Goal: Book appointment/travel/reservation

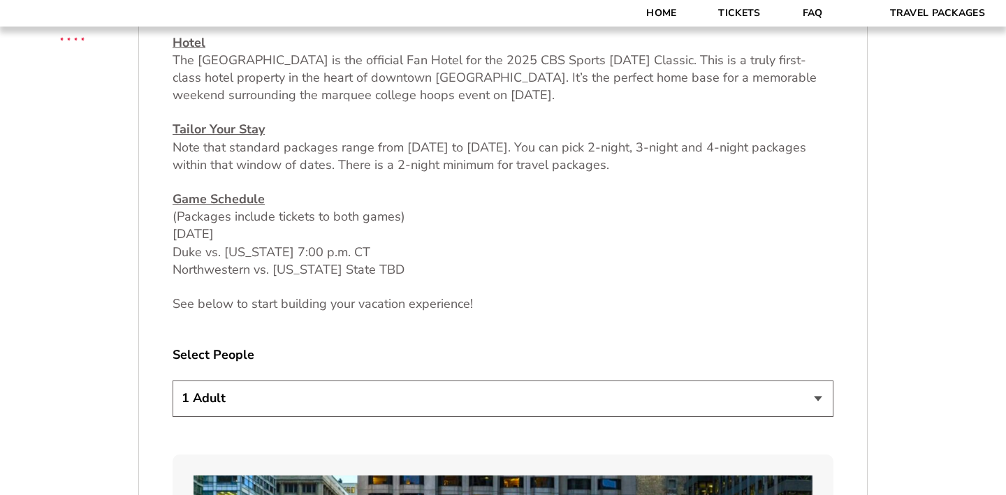
scroll to position [659, 0]
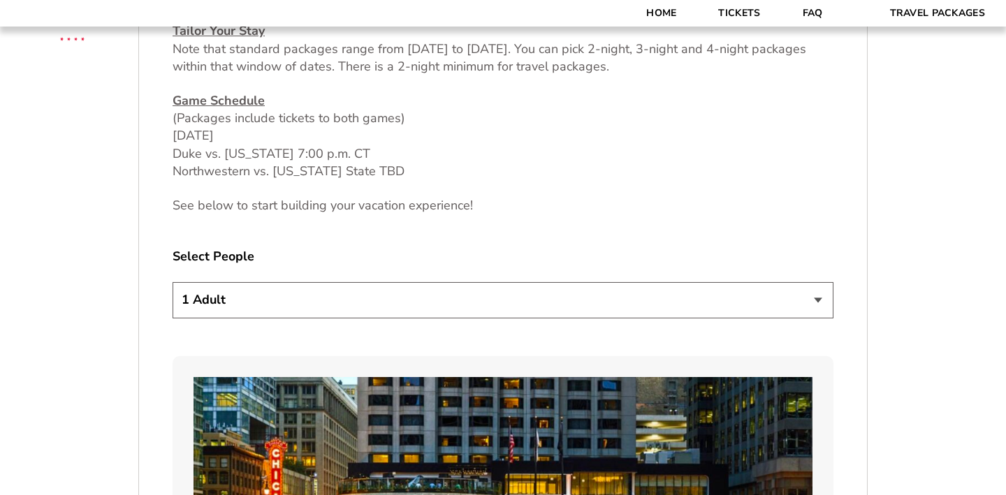
click at [377, 305] on select "1 Adult 2 Adults 3 Adults 4 Adults 2 Adults + 1 Child 2 Adults + 2 Children 2 A…" at bounding box center [503, 300] width 661 height 36
select select "2 Adults"
click at [173, 282] on select "1 Adult 2 Adults 3 Adults 4 Adults 2 Adults + 1 Child 2 Adults + 2 Children 2 A…" at bounding box center [503, 300] width 661 height 36
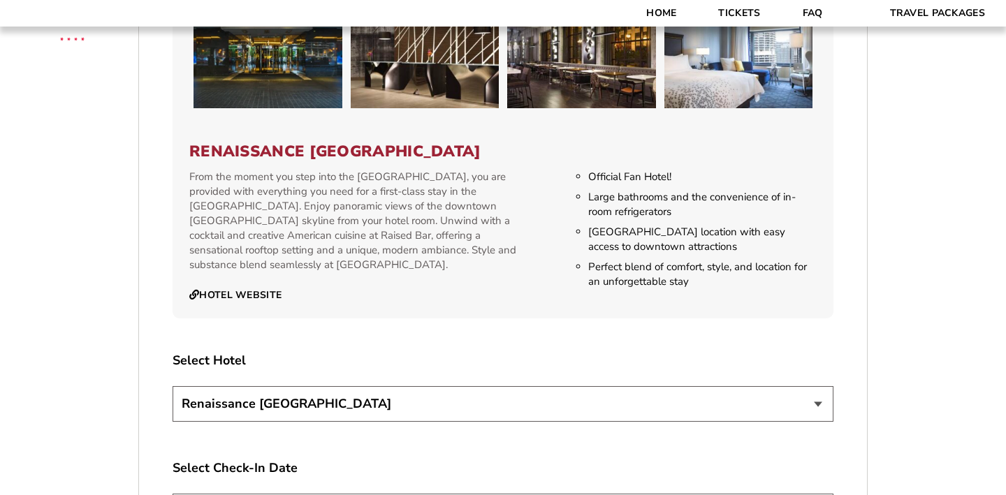
scroll to position [1612, 0]
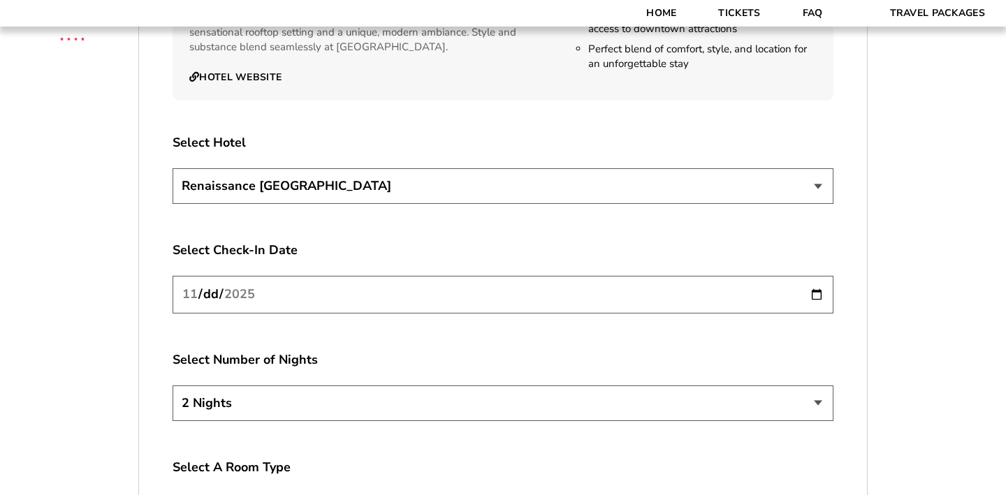
click at [348, 191] on select "Renaissance [GEOGRAPHIC_DATA]" at bounding box center [503, 186] width 661 height 36
click at [173, 168] on select "Renaissance [GEOGRAPHIC_DATA]" at bounding box center [503, 186] width 661 height 36
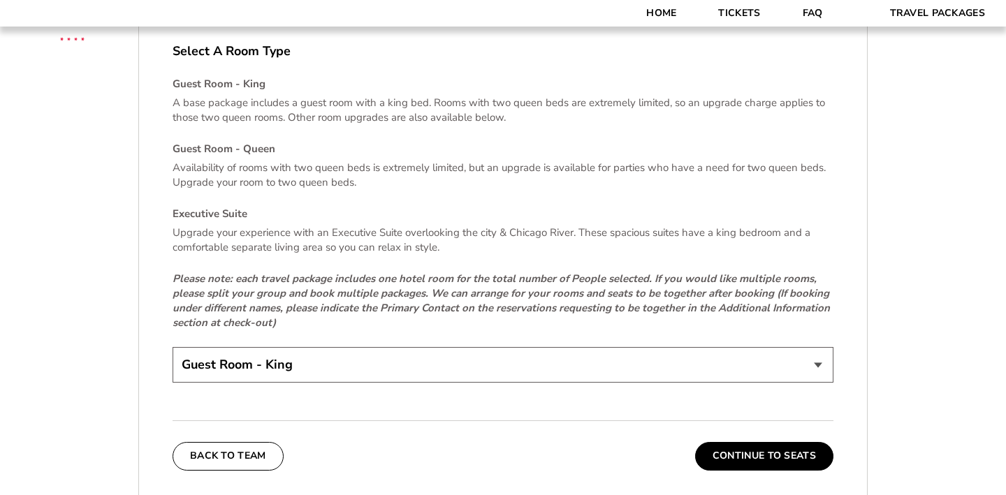
scroll to position [2053, 0]
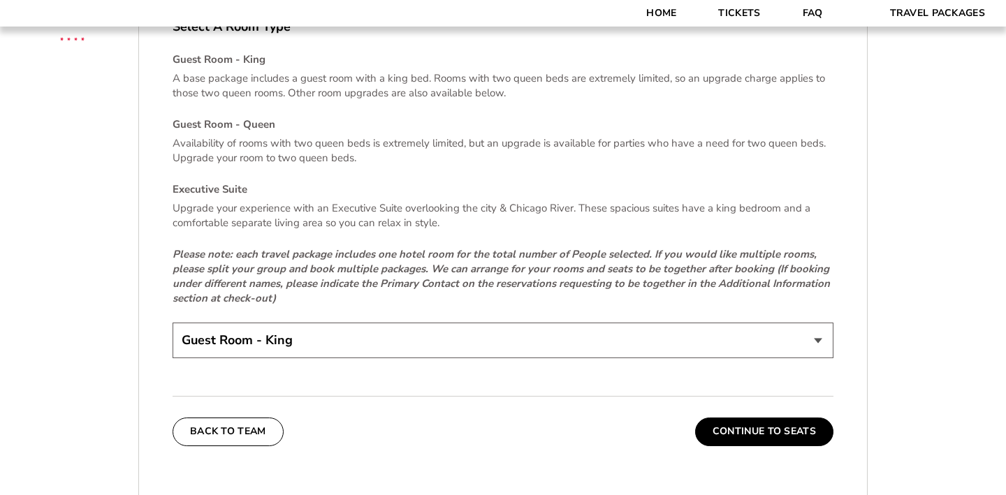
click at [355, 342] on select "Guest Room - King Guest Room - Queen (+$95 per night) Executive Suite (+$315 pe…" at bounding box center [503, 341] width 661 height 36
click at [173, 323] on select "Guest Room - King Guest Room - Queen (+$95 per night) Executive Suite (+$315 pe…" at bounding box center [503, 341] width 661 height 36
click at [727, 430] on button "Continue To Seats" at bounding box center [764, 432] width 138 height 28
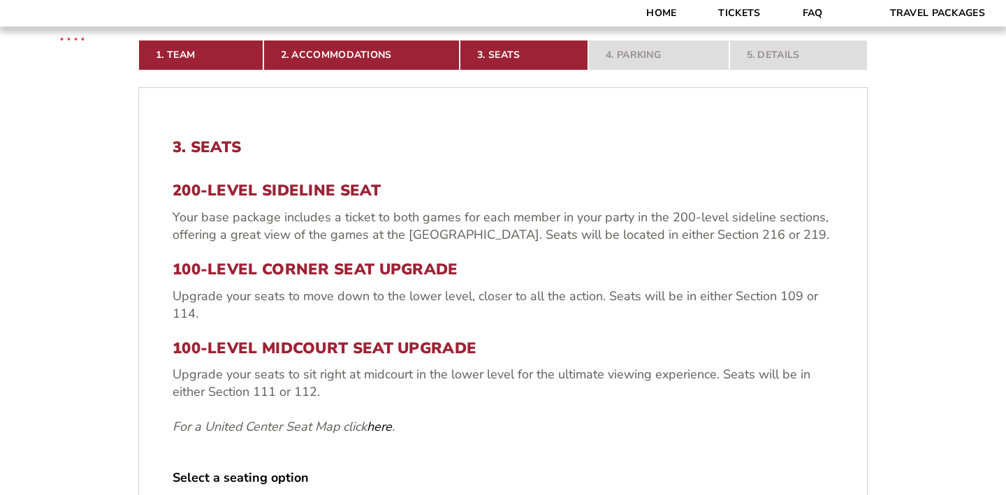
scroll to position [603, 0]
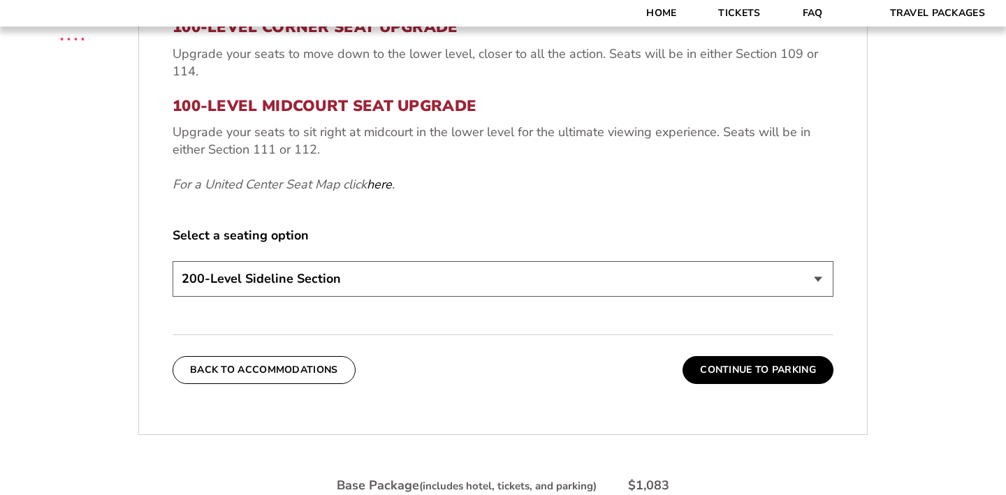
click at [431, 284] on select "200-Level Sideline Section 100-Level Corner Seat Upgrade (+$80 per person) 100-…" at bounding box center [503, 279] width 661 height 36
click at [722, 375] on button "Continue To Parking" at bounding box center [758, 370] width 151 height 28
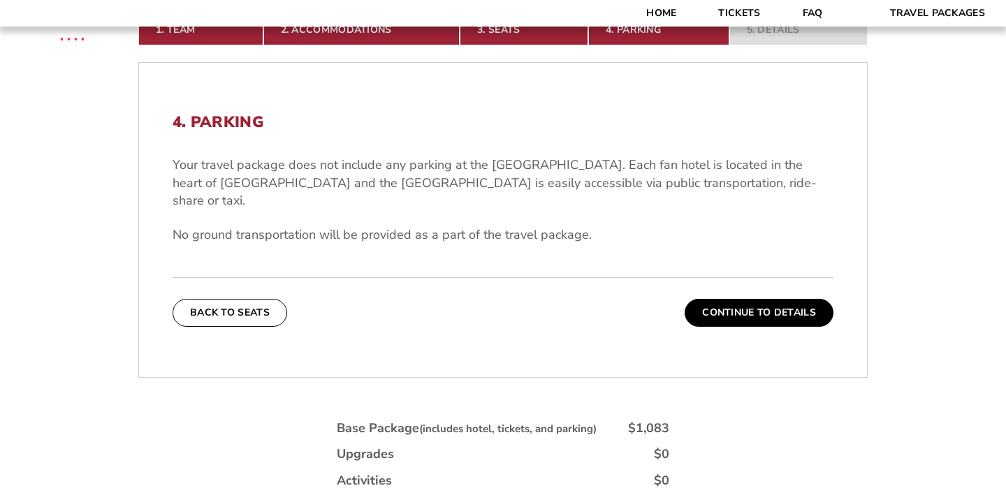
scroll to position [400, 0]
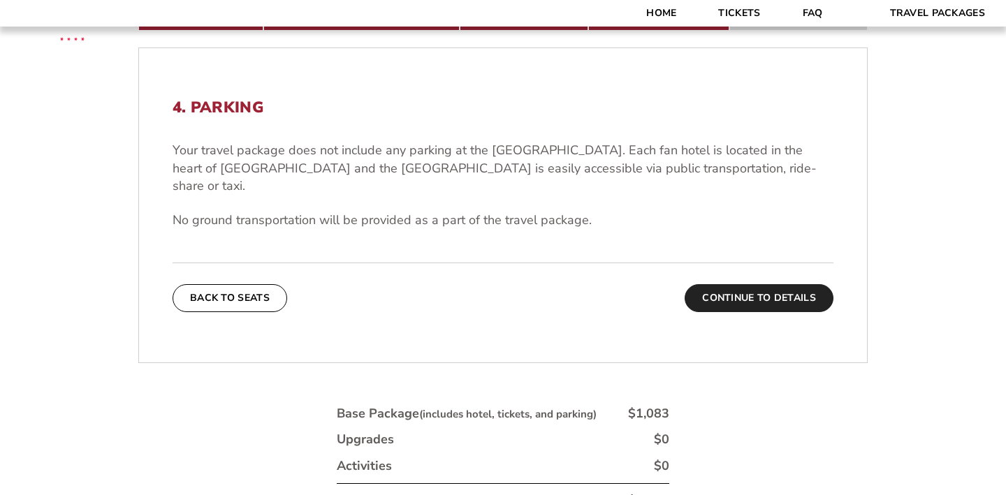
click at [742, 289] on button "Continue To Details" at bounding box center [759, 298] width 149 height 28
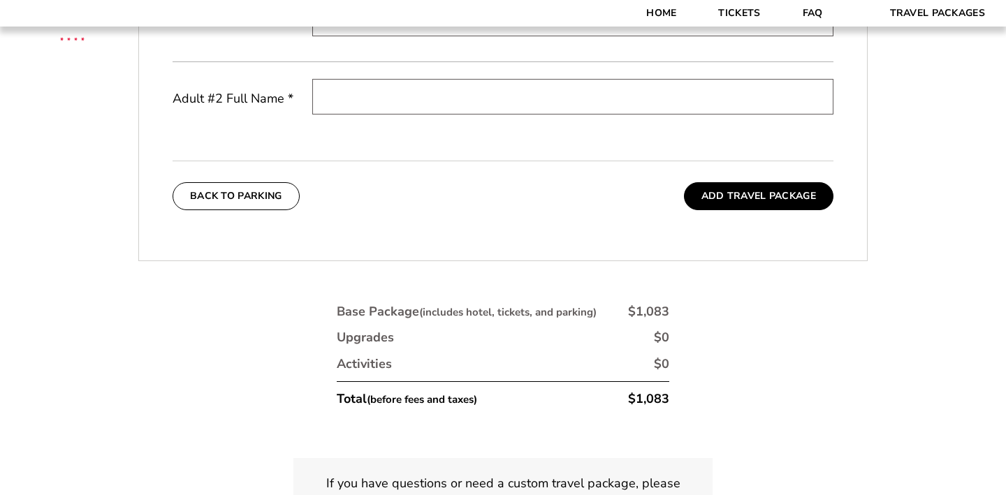
scroll to position [653, 0]
